Goal: Information Seeking & Learning: Check status

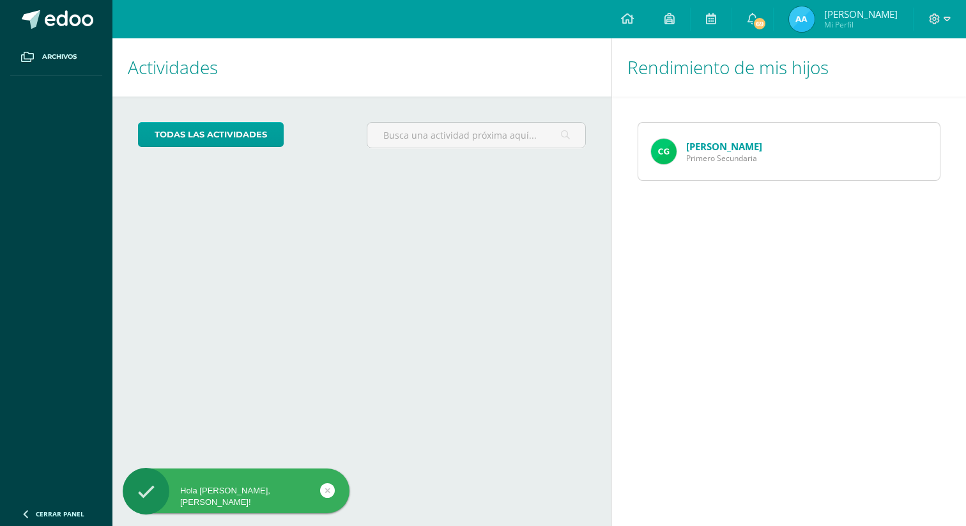
click at [699, 146] on link "[PERSON_NAME]" at bounding box center [724, 146] width 76 height 13
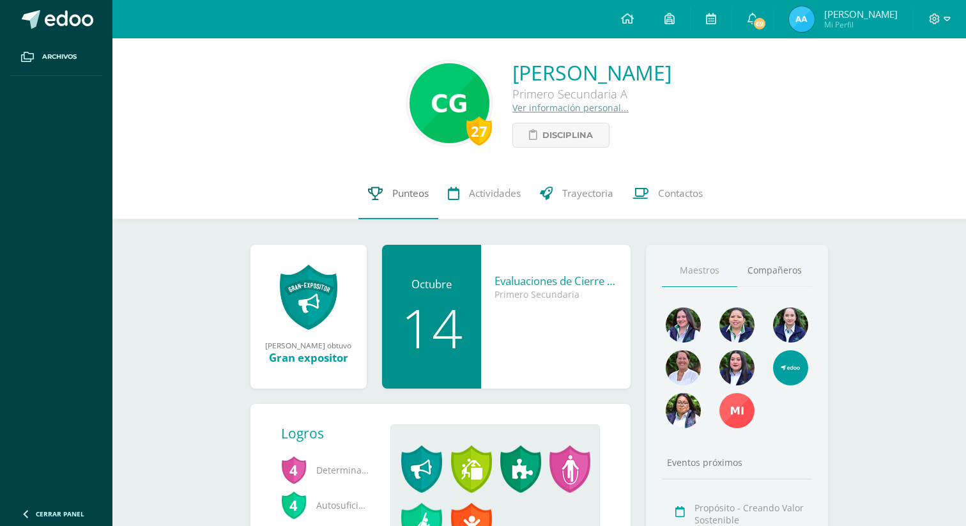
click at [411, 194] on span "Punteos" at bounding box center [410, 193] width 36 height 13
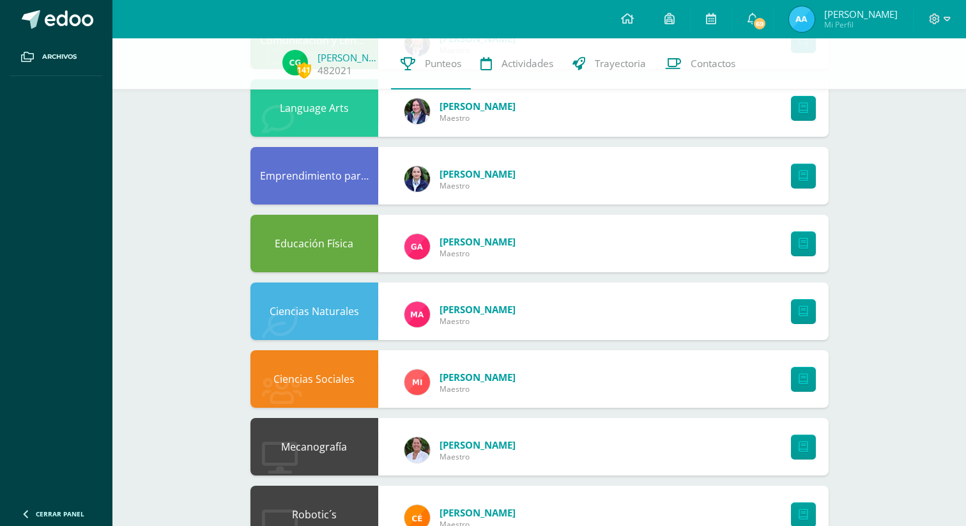
scroll to position [503, 0]
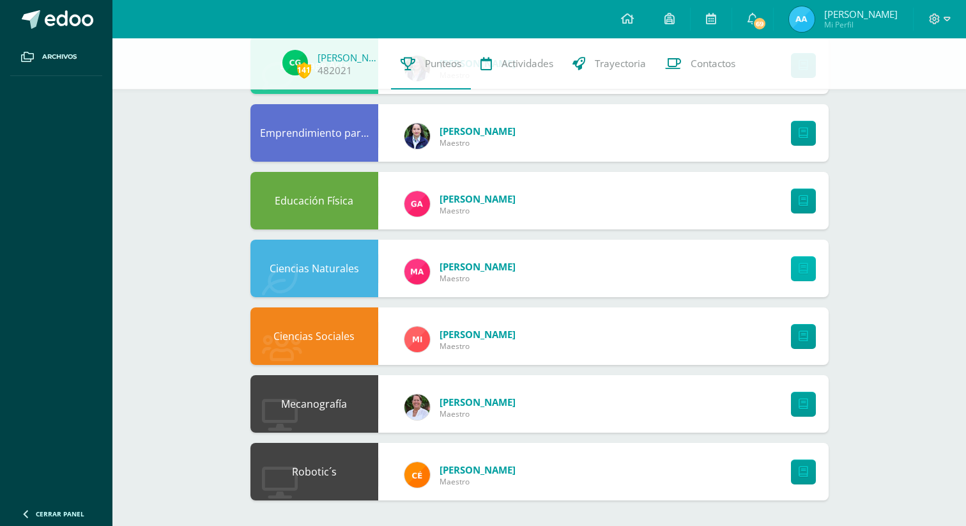
click at [802, 269] on icon at bounding box center [803, 268] width 10 height 11
click at [496, 68] on link "Actividades" at bounding box center [517, 63] width 92 height 51
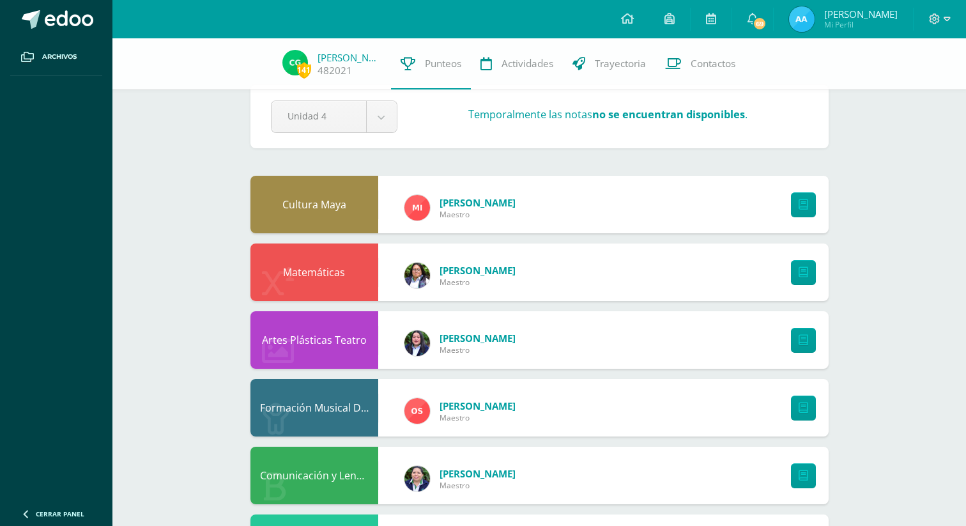
scroll to position [0, 0]
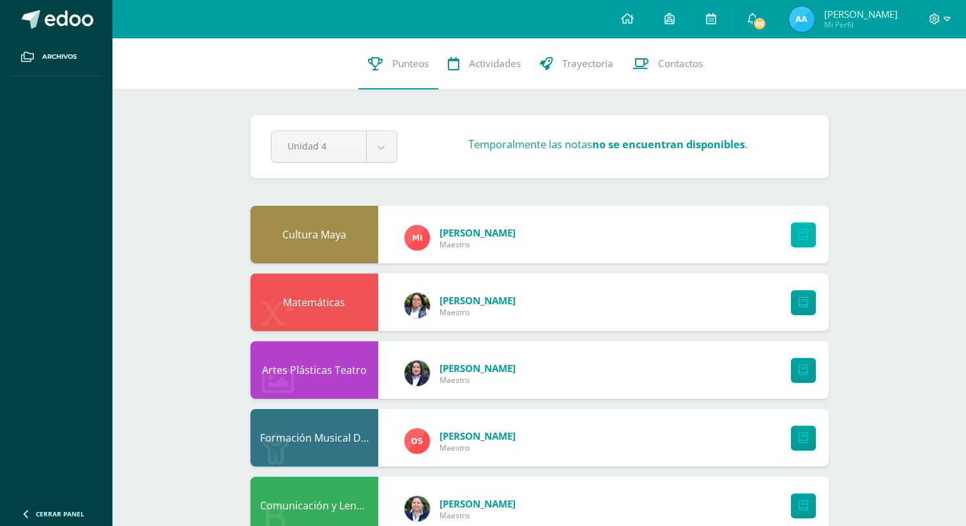
click at [800, 241] on link at bounding box center [803, 234] width 25 height 25
click at [766, 28] on span "69" at bounding box center [759, 24] width 14 height 14
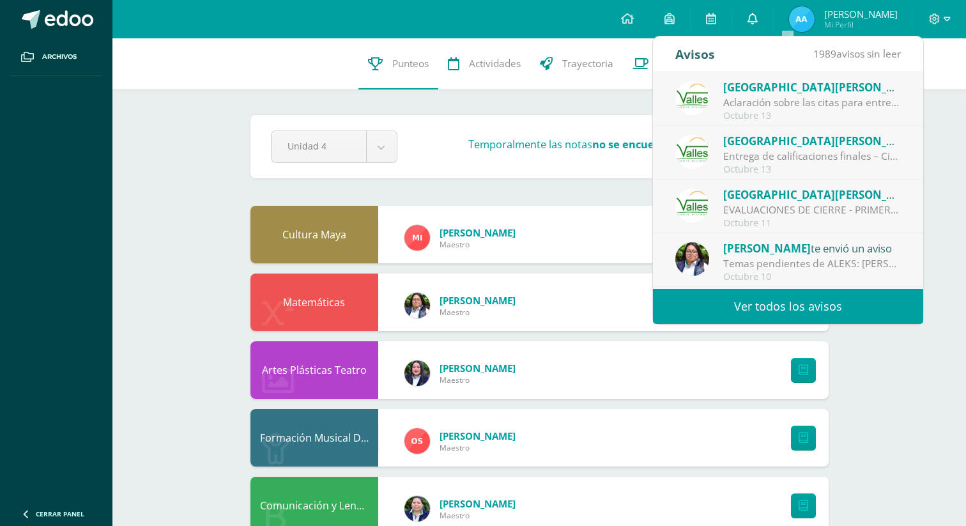
click at [758, 25] on span at bounding box center [752, 19] width 10 height 14
click at [690, 24] on link at bounding box center [669, 19] width 41 height 38
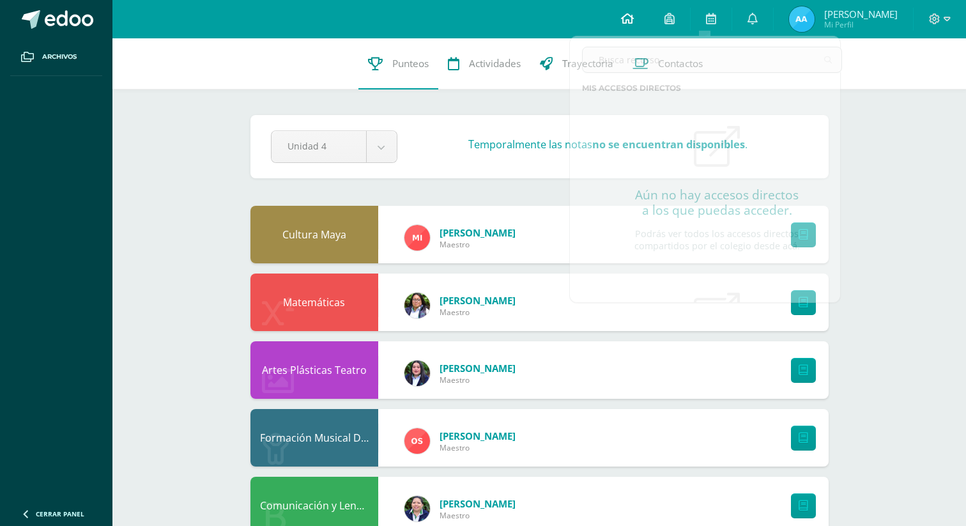
click at [634, 24] on icon at bounding box center [627, 18] width 13 height 11
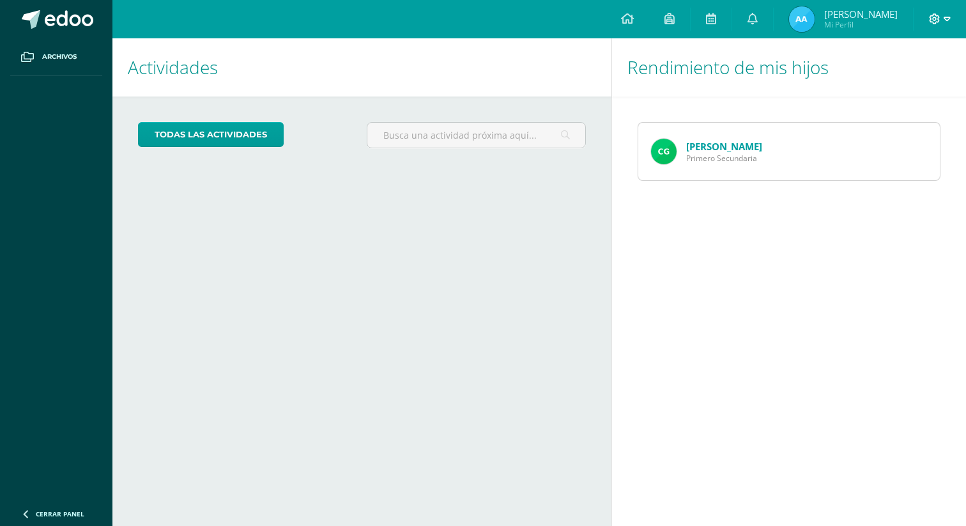
click at [945, 19] on icon at bounding box center [946, 18] width 7 height 11
click at [906, 91] on span "Cerrar sesión" at bounding box center [906, 87] width 57 height 12
